Goal: Information Seeking & Learning: Learn about a topic

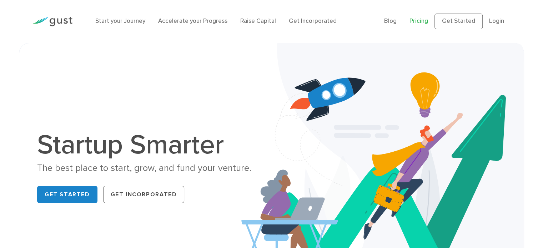
click at [428, 23] on link "Pricing" at bounding box center [418, 20] width 19 height 7
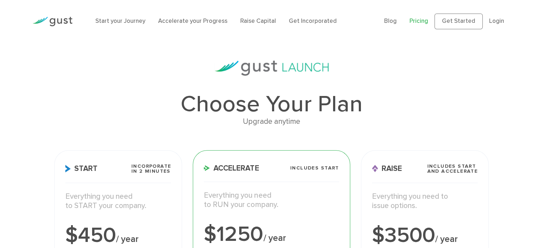
drag, startPoint x: 0, startPoint y: 0, endPoint x: 425, endPoint y: 26, distance: 425.8
click at [425, 26] on ul "Blog FAQ Pricing Get Started Login Login" at bounding box center [447, 22] width 126 height 16
click at [61, 26] on img at bounding box center [52, 22] width 40 height 10
